Goal: Task Accomplishment & Management: Complete application form

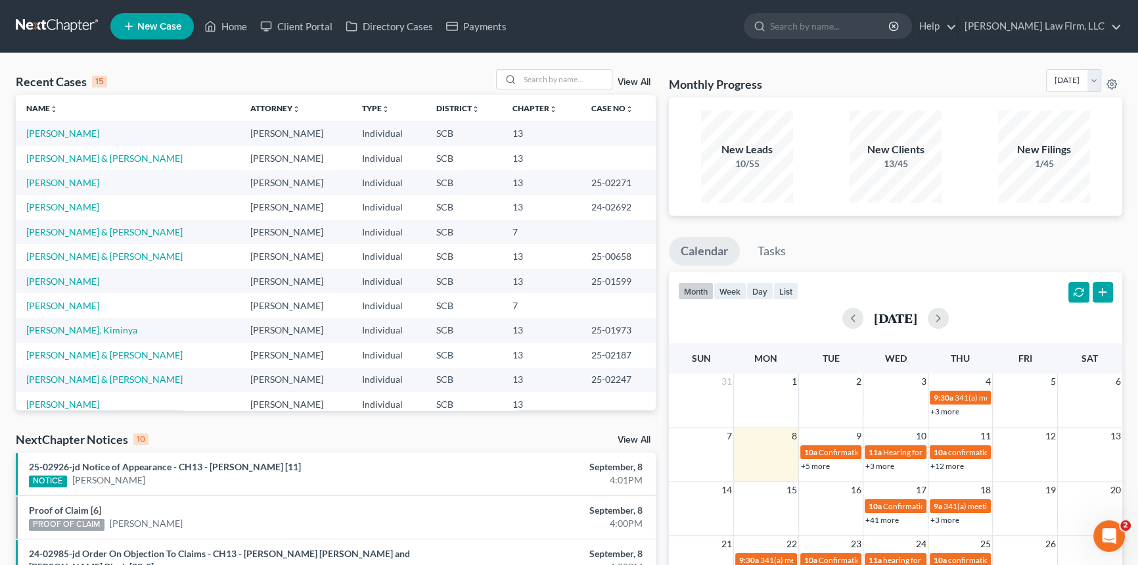
click at [76, 18] on link at bounding box center [58, 26] width 84 height 24
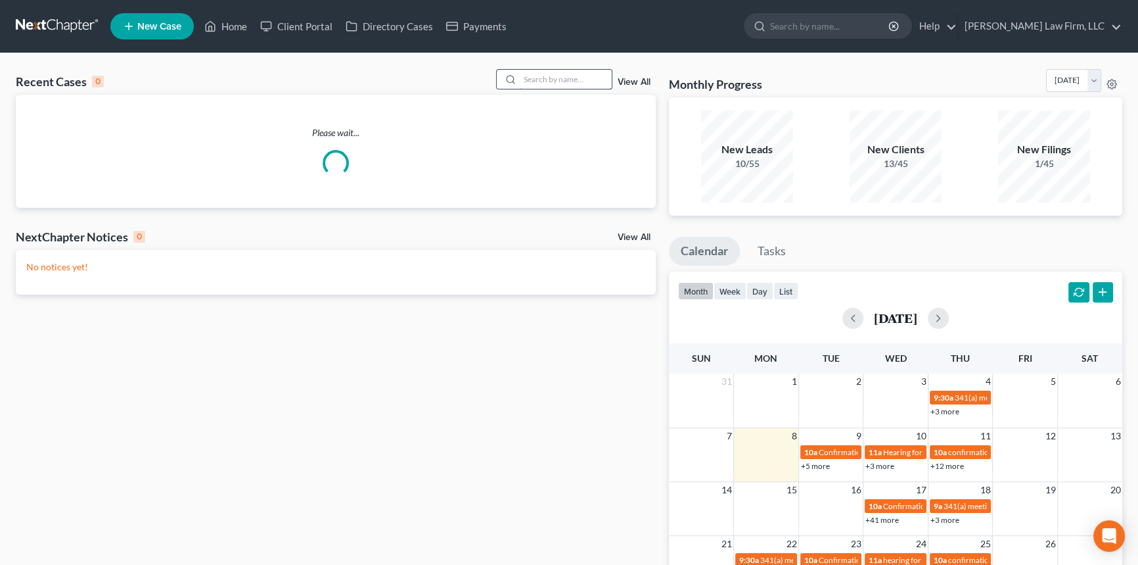
click at [562, 78] on input "search" at bounding box center [566, 79] width 92 height 19
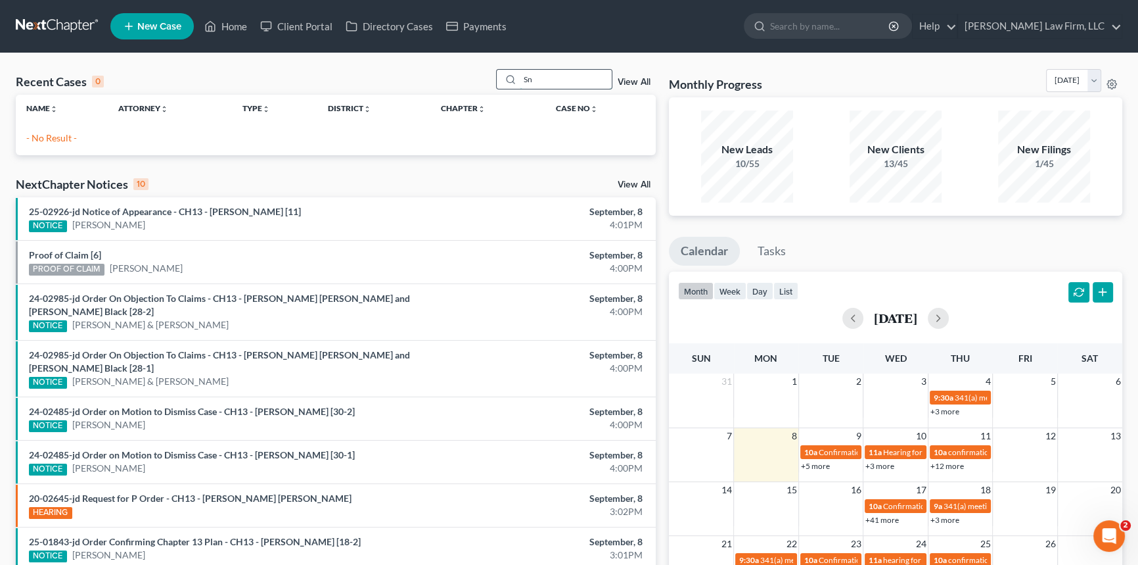
type input "S"
type input "j"
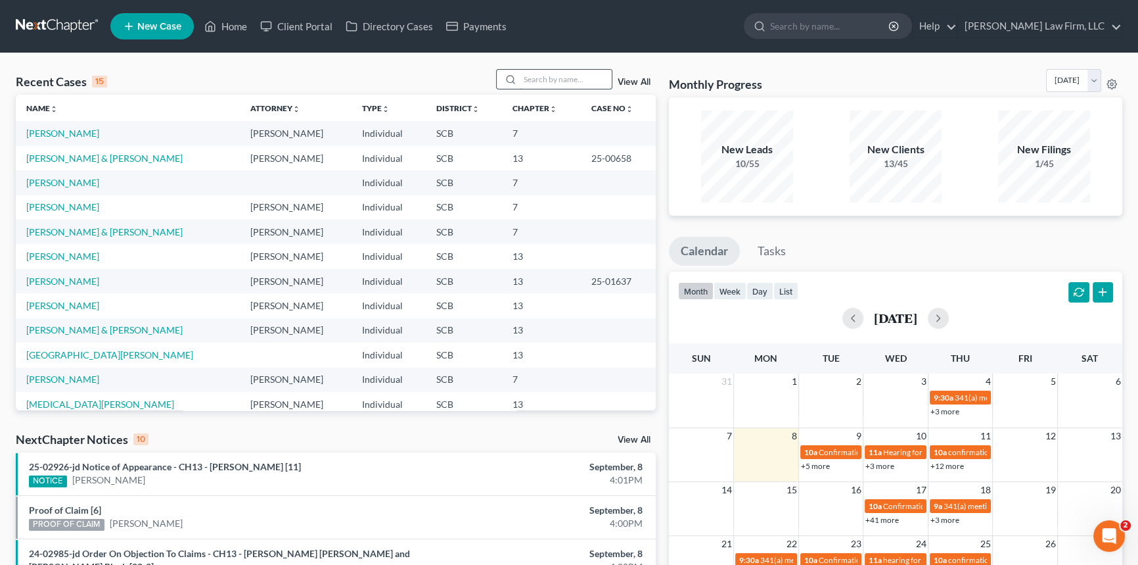
click at [526, 76] on input "search" at bounding box center [566, 79] width 92 height 19
click at [39, 82] on div "Recent Cases 15" at bounding box center [61, 82] width 91 height 16
click at [57, 19] on link at bounding box center [58, 26] width 84 height 24
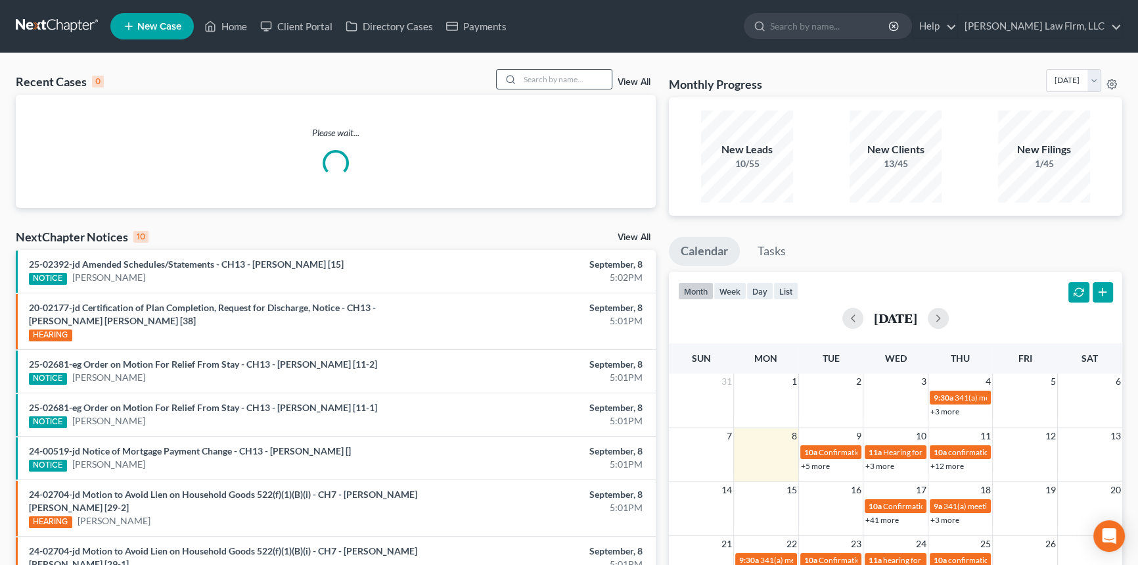
click at [513, 80] on icon at bounding box center [510, 79] width 11 height 11
click at [524, 81] on input "search" at bounding box center [566, 79] width 92 height 19
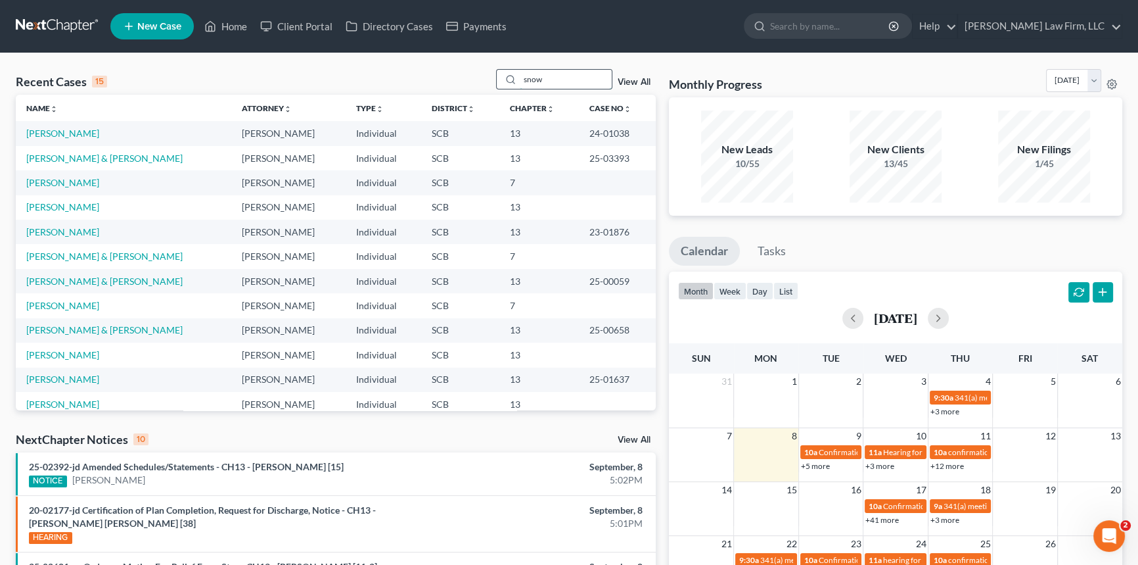
type input "snow"
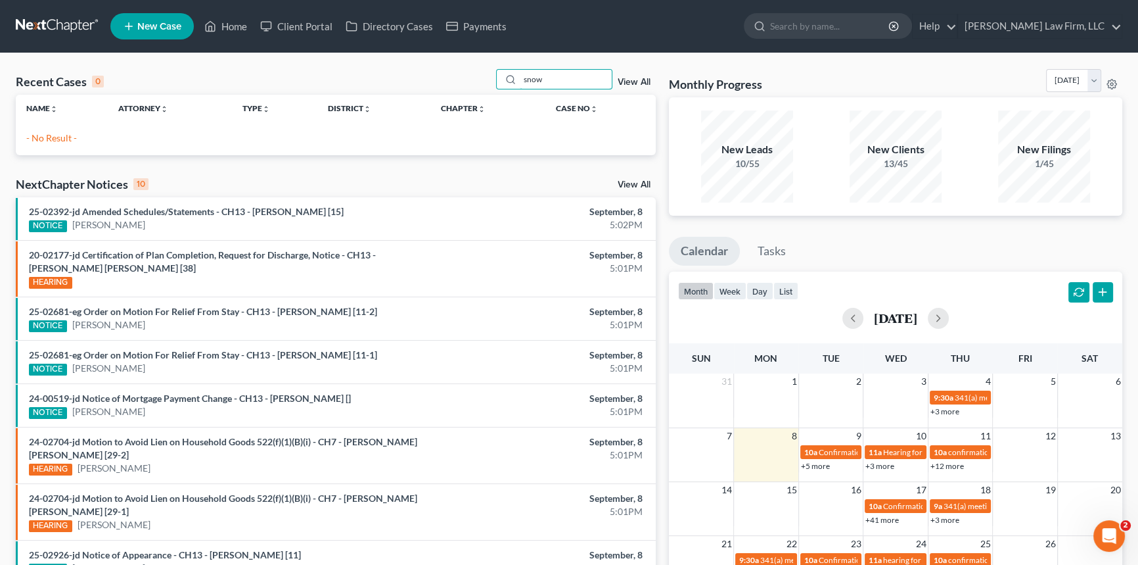
drag, startPoint x: 450, startPoint y: 83, endPoint x: 371, endPoint y: 99, distance: 81.1
click at [373, 102] on div "Recent Cases 0 snow View All Name unfold_more expand_more expand_less Attorney …" at bounding box center [336, 112] width 640 height 86
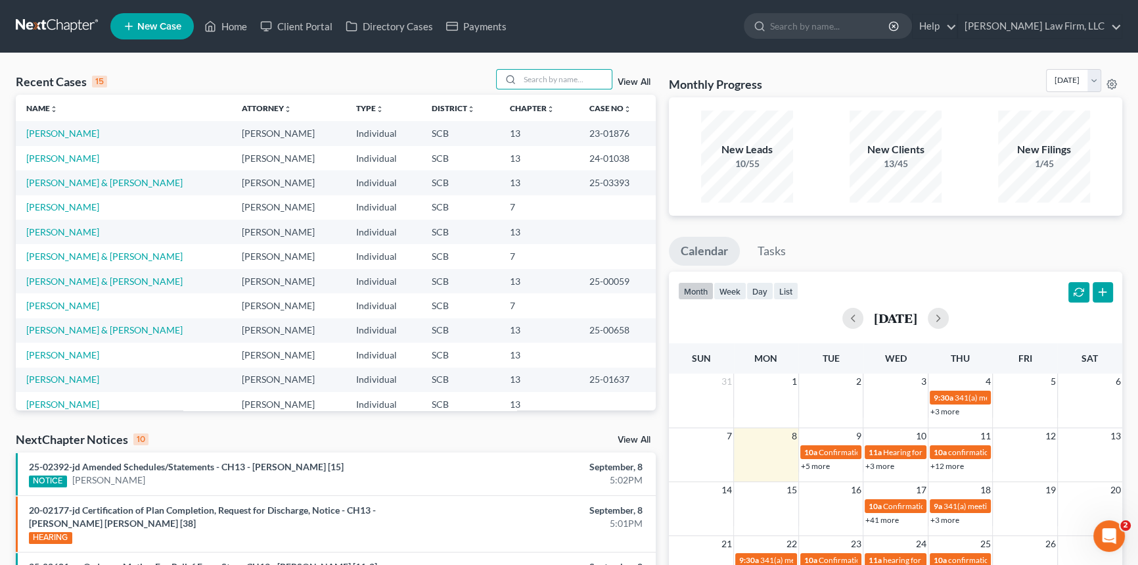
click at [145, 30] on span "New Case" at bounding box center [159, 27] width 44 height 10
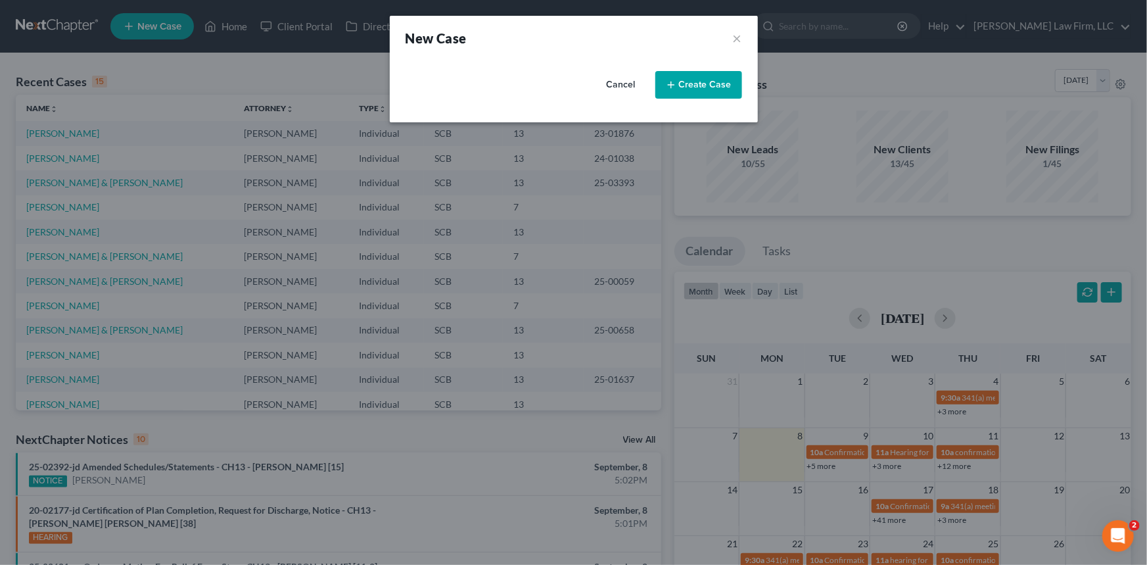
select select "72"
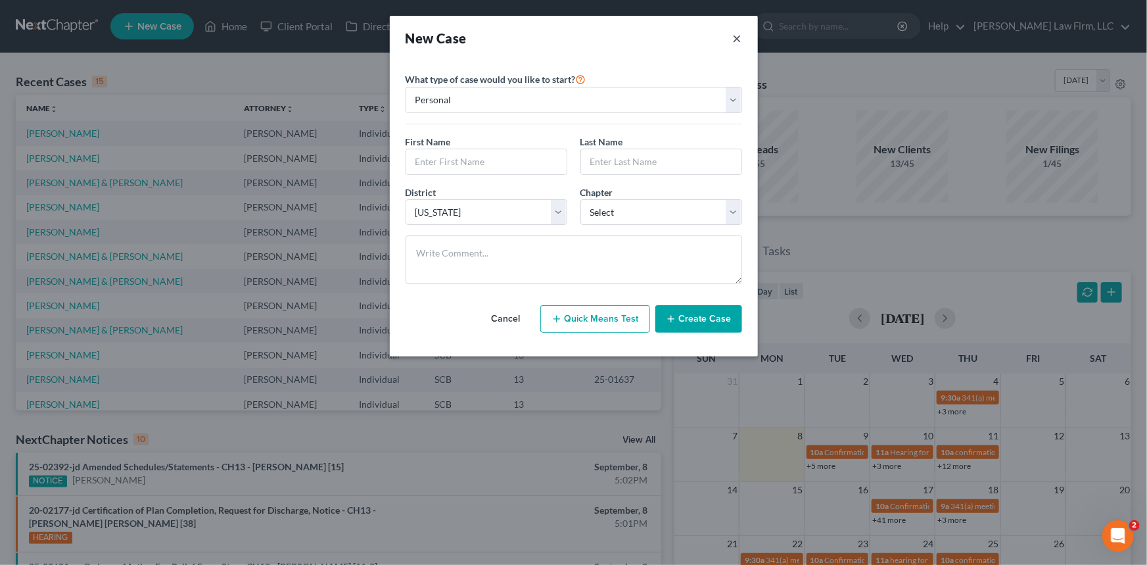
click at [735, 38] on button "×" at bounding box center [737, 38] width 9 height 18
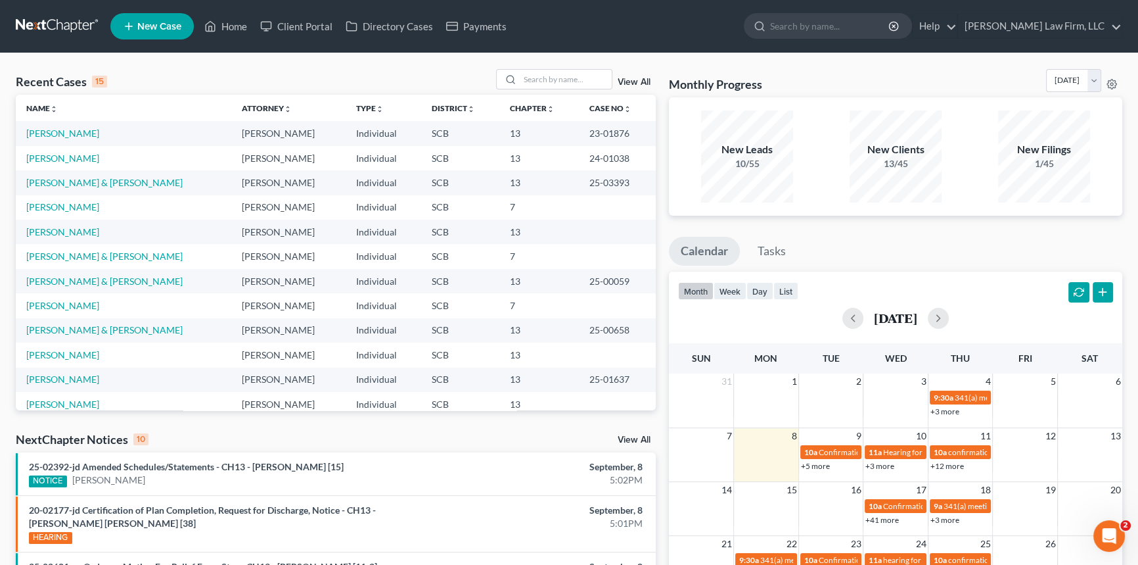
click at [139, 32] on link "New Case" at bounding box center [151, 26] width 83 height 26
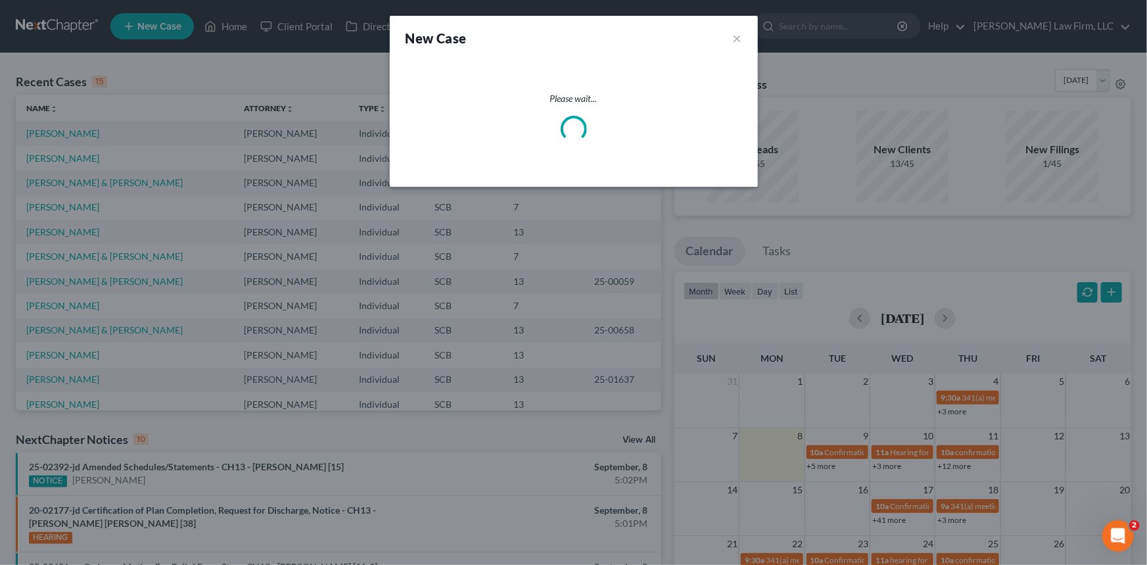
select select "72"
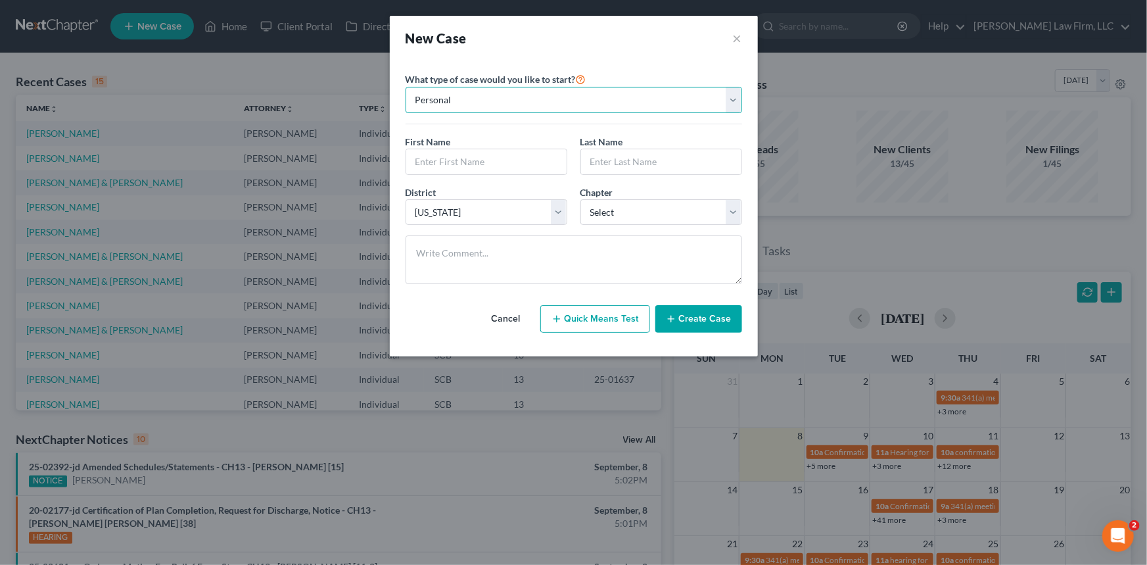
click at [547, 108] on select "Personal Business" at bounding box center [574, 100] width 336 height 26
drag, startPoint x: 559, startPoint y: 186, endPoint x: 551, endPoint y: 179, distance: 10.3
click at [559, 185] on div "District * Select Alabama - Middle Alabama - Northern Alabama - Southern Alaska…" at bounding box center [486, 205] width 175 height 40
click at [471, 163] on input "text" at bounding box center [486, 161] width 160 height 25
type input "Jacinta"
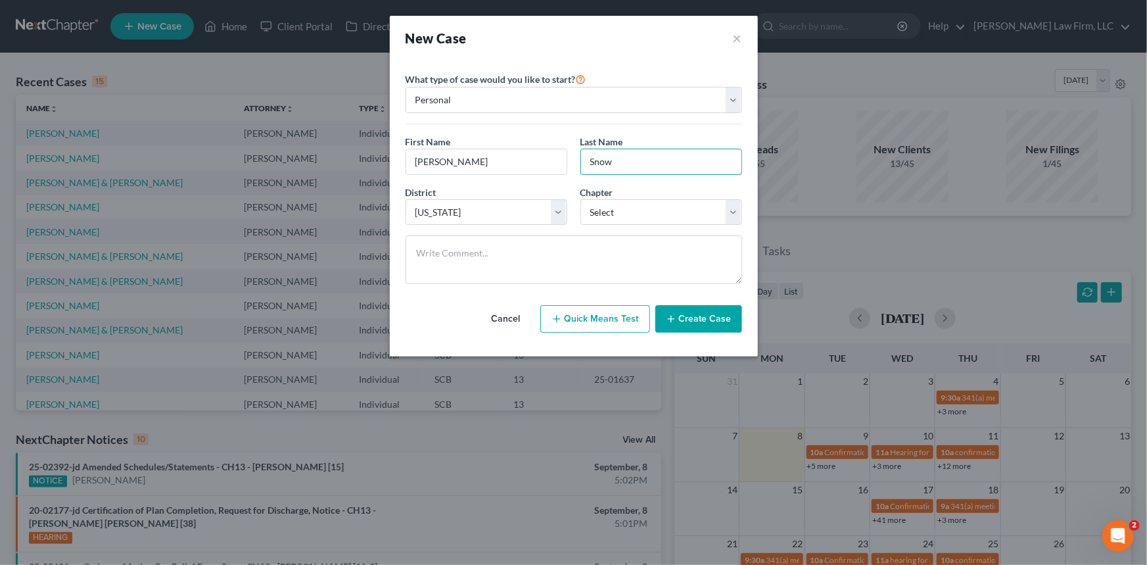
type input "Snow"
click at [546, 225] on div "District * Select Alabama - Middle Alabama - Northern Alabama - Southern Alaska…" at bounding box center [574, 210] width 350 height 51
click at [538, 180] on div "First Name * Jacinta Last Name * Snow" at bounding box center [574, 160] width 350 height 51
click at [501, 315] on button "Cancel" at bounding box center [506, 319] width 58 height 26
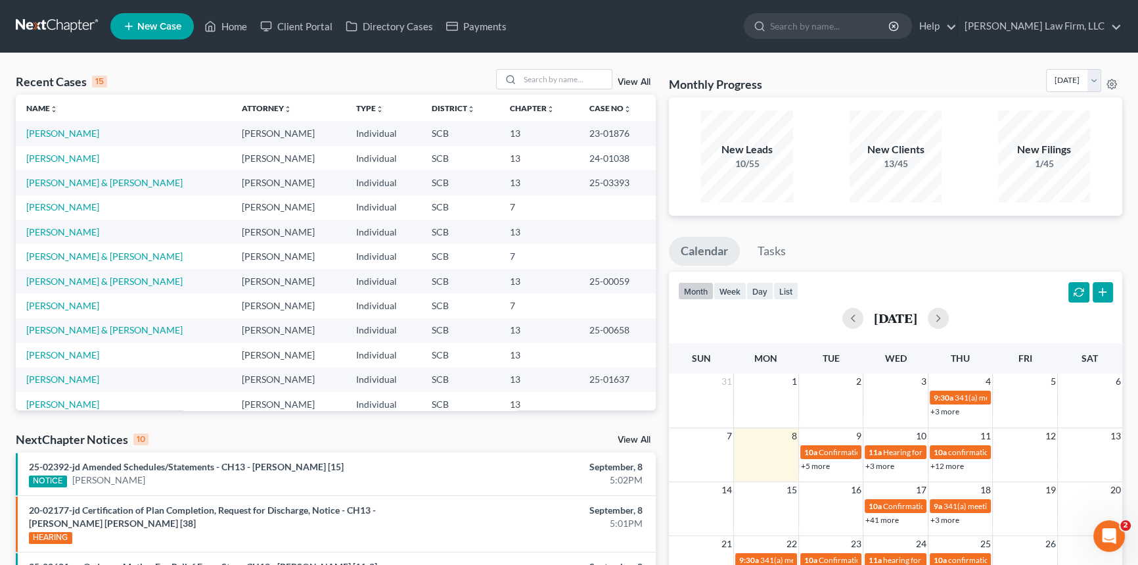
click at [68, 28] on link at bounding box center [58, 26] width 84 height 24
